Goal: Book appointment/travel/reservation

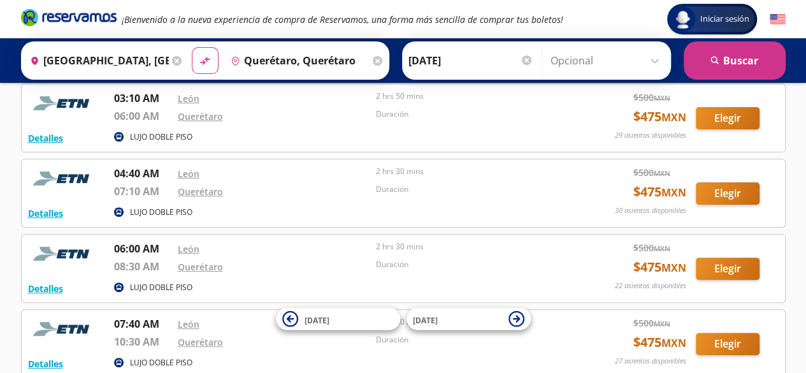
scroll to position [128, 0]
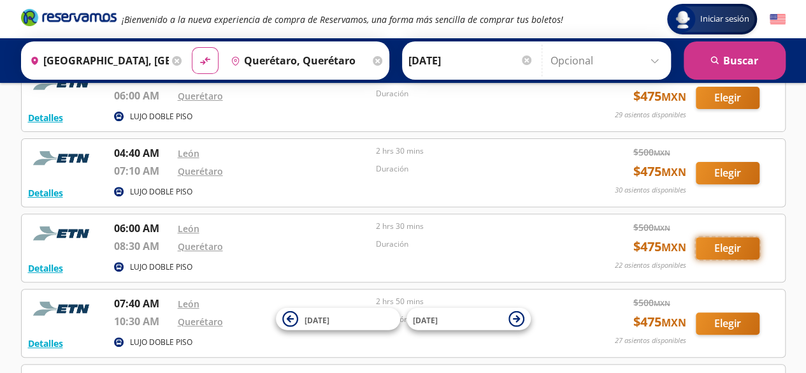
click at [724, 250] on button "Elegir" at bounding box center [728, 248] width 64 height 22
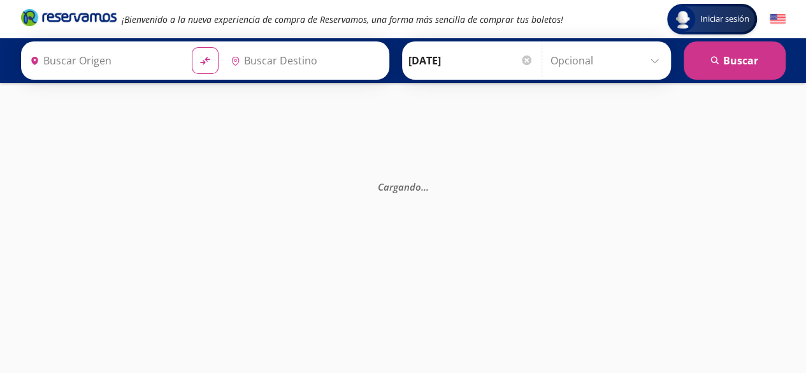
type input "[GEOGRAPHIC_DATA], [GEOGRAPHIC_DATA]"
type input "Querétaro, Querétaro"
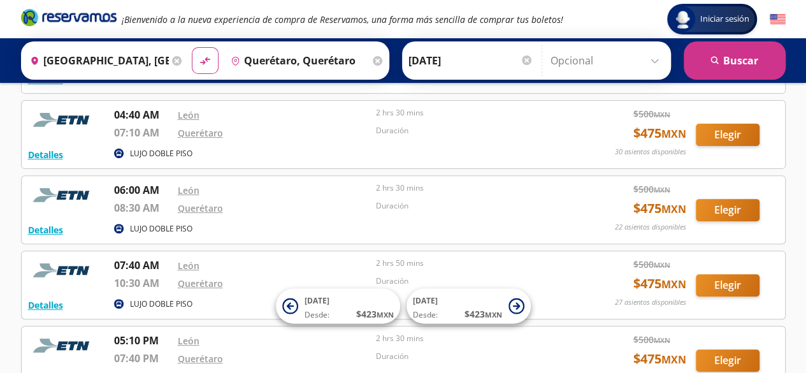
scroll to position [191, 0]
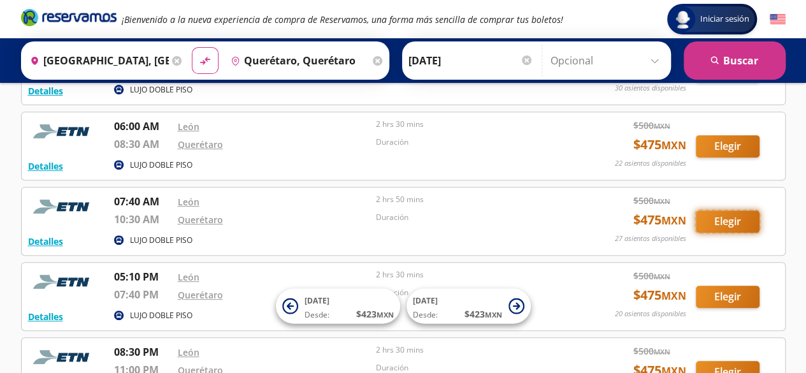
click at [729, 218] on button "Elegir" at bounding box center [728, 221] width 64 height 22
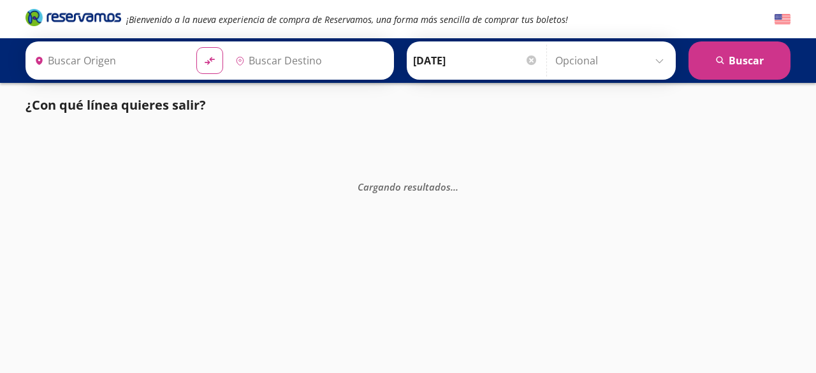
type input "[GEOGRAPHIC_DATA], [GEOGRAPHIC_DATA]"
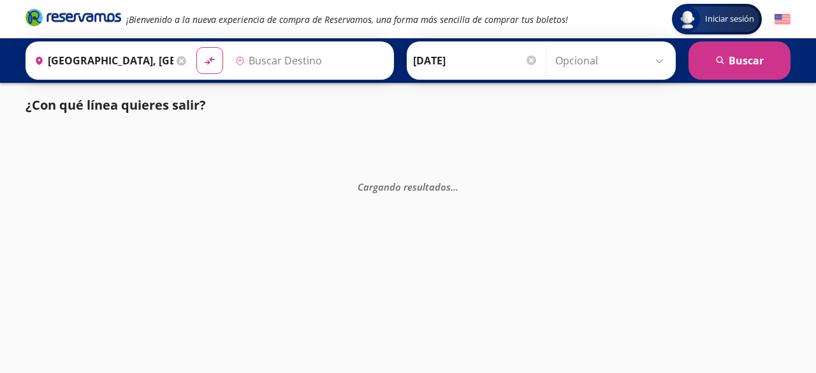
type input "Querétaro, Querétaro"
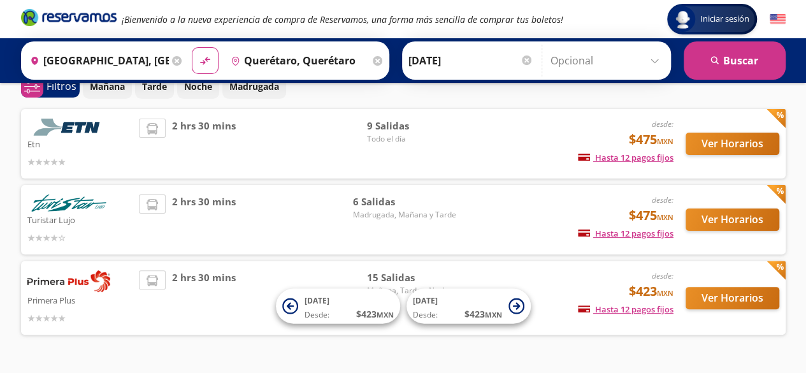
scroll to position [96, 0]
